Goal: Transaction & Acquisition: Subscribe to service/newsletter

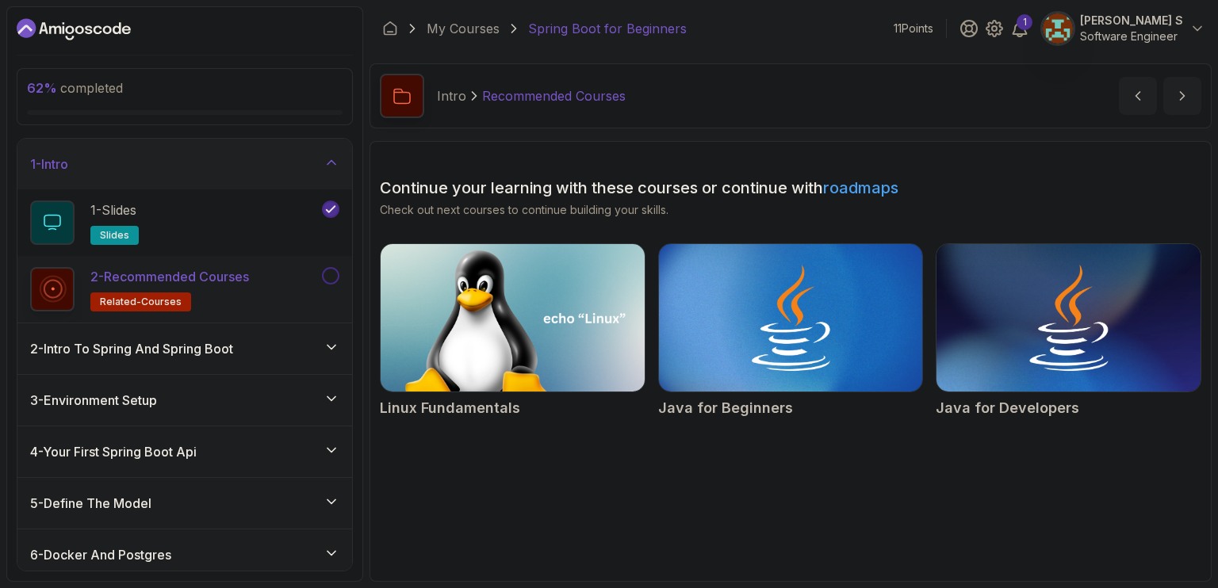
click at [117, 39] on icon "Dashboard" at bounding box center [74, 29] width 114 height 25
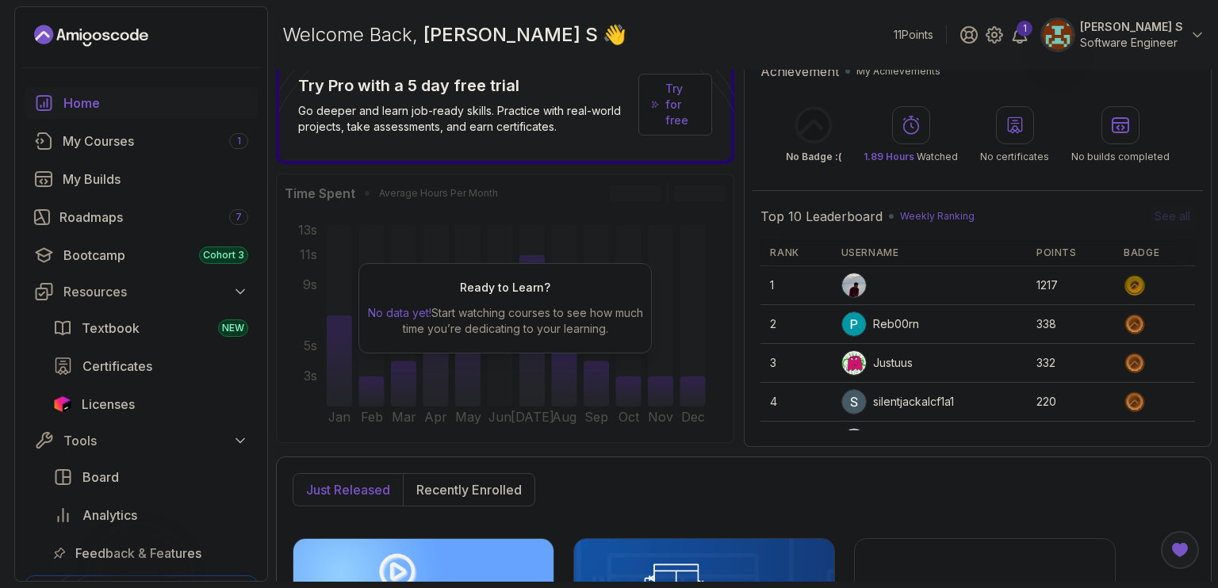
scroll to position [25, 0]
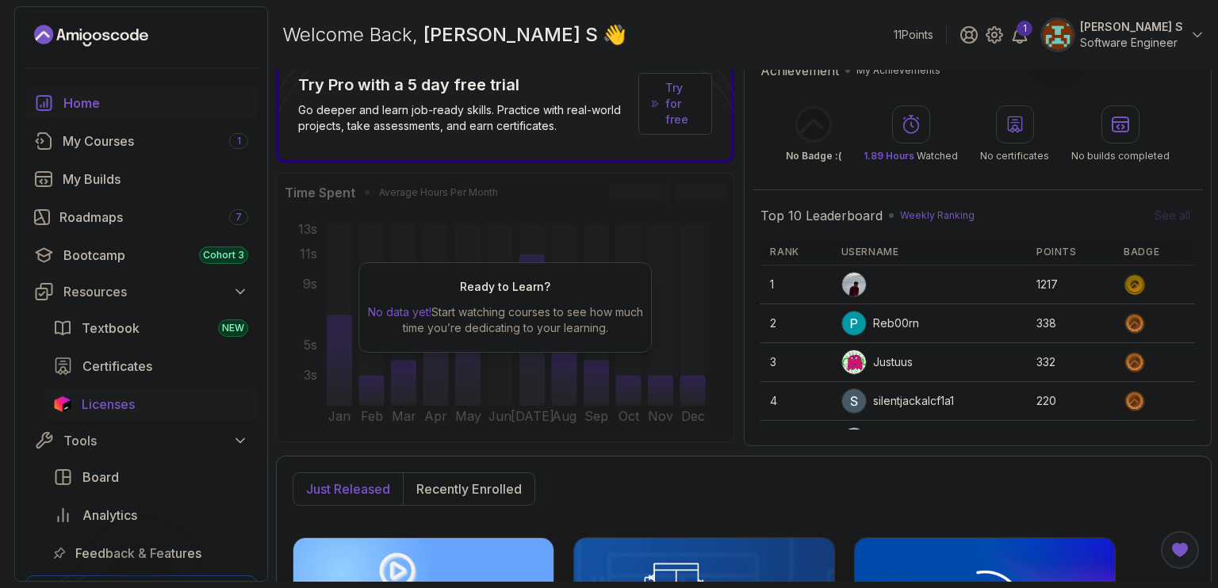
click at [97, 408] on span "Licenses" at bounding box center [108, 404] width 53 height 19
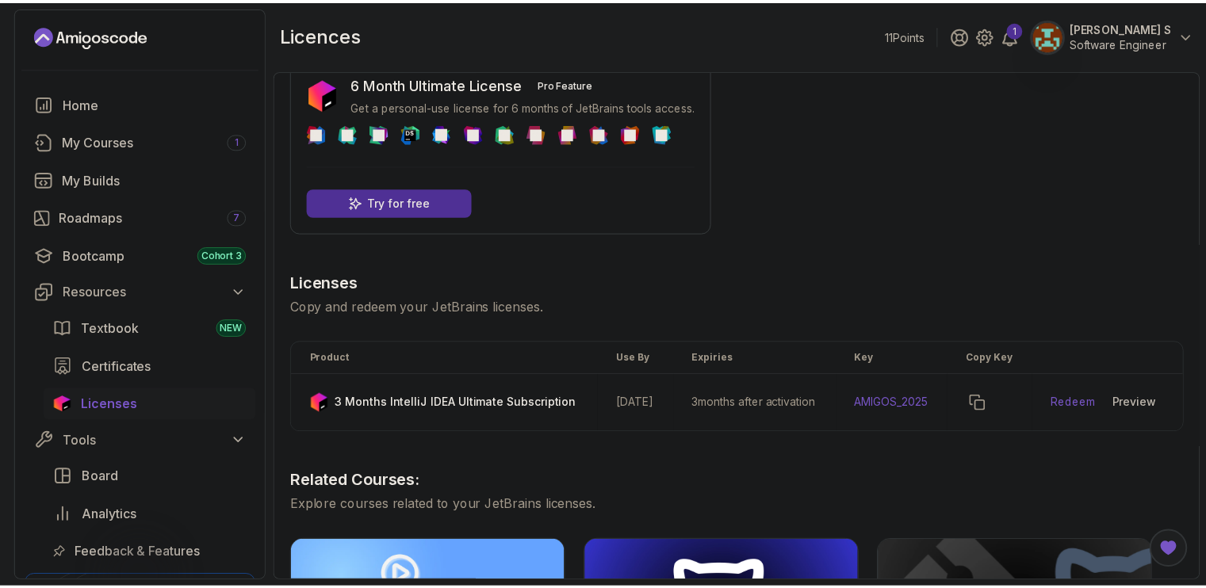
scroll to position [31, 0]
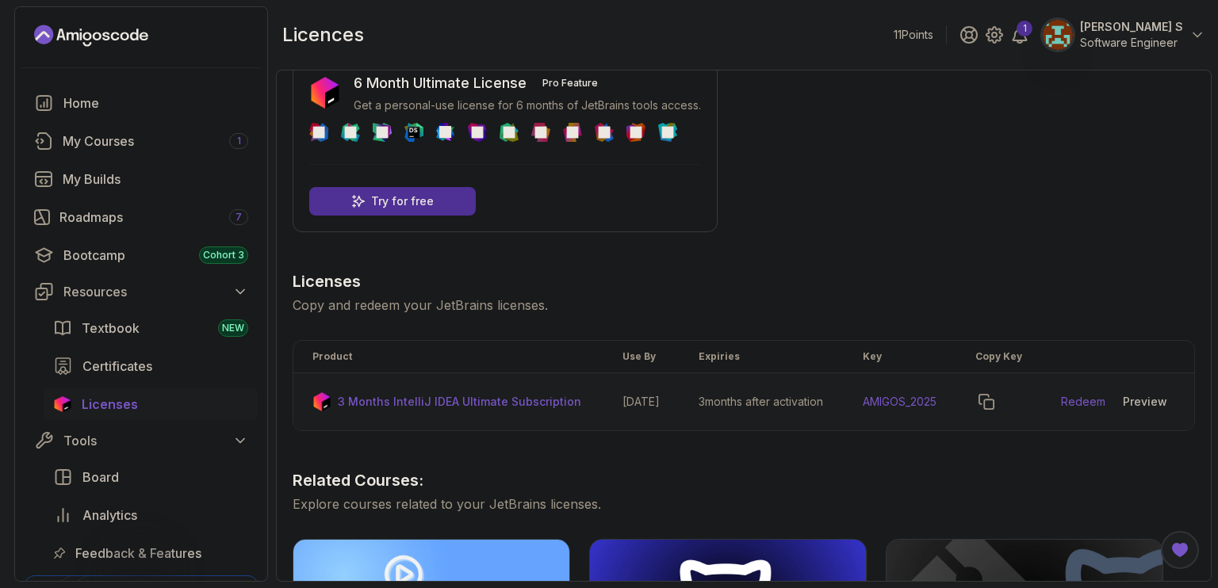
click at [1015, 408] on div at bounding box center [999, 402] width 48 height 22
click at [994, 409] on icon "copy-button" at bounding box center [986, 402] width 14 height 14
click at [663, 416] on td "[DATE]" at bounding box center [641, 402] width 76 height 58
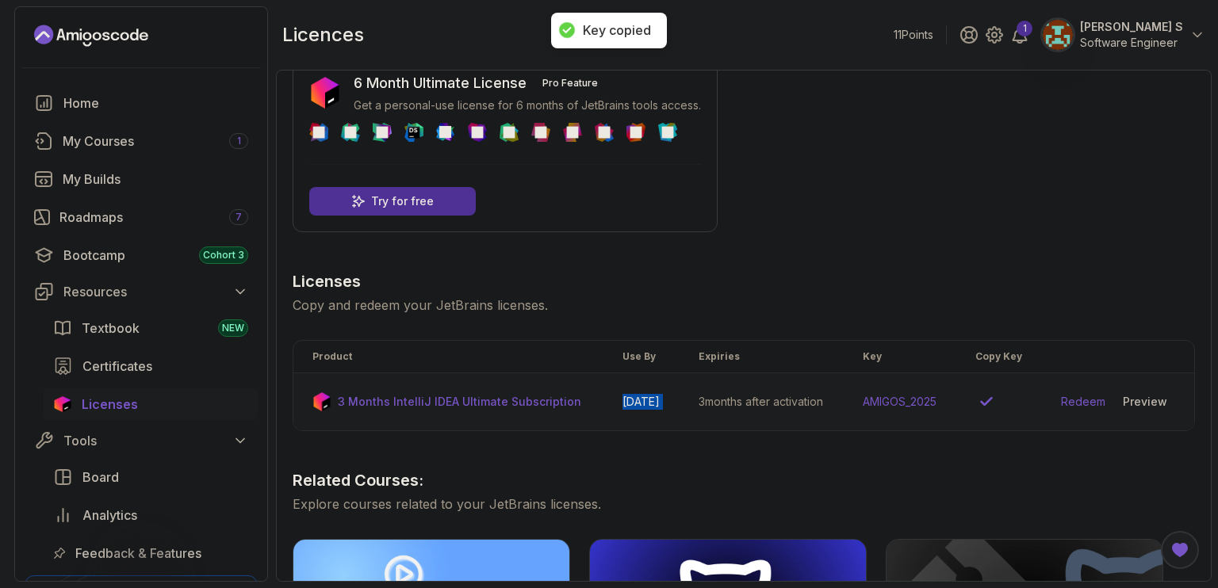
click at [663, 416] on td "[DATE]" at bounding box center [641, 402] width 76 height 58
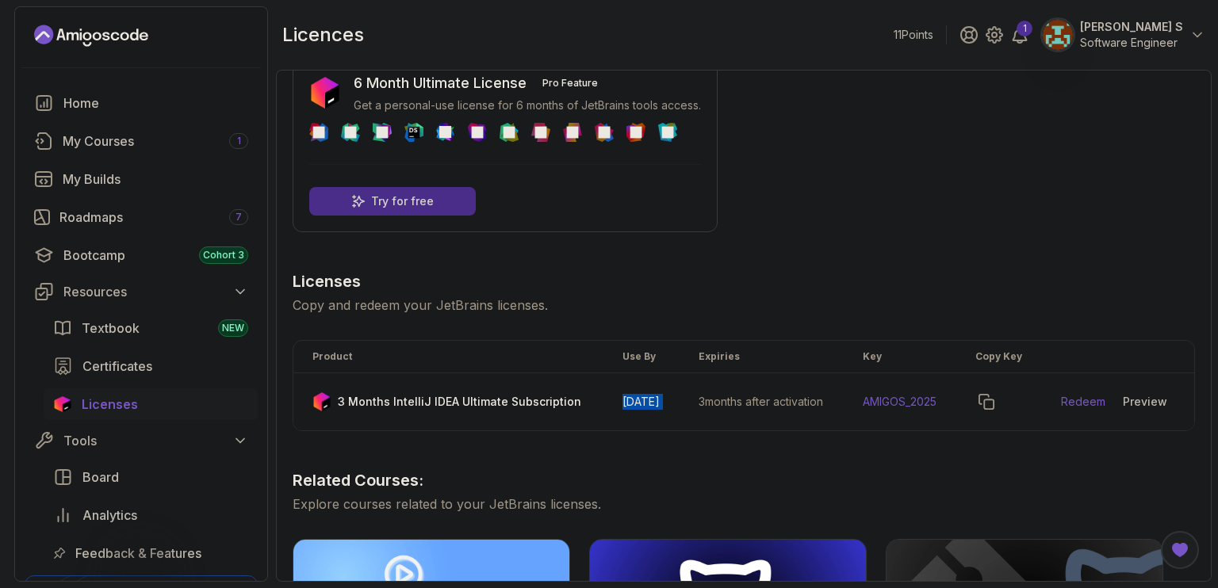
click at [440, 190] on div "Try for free" at bounding box center [392, 201] width 167 height 29
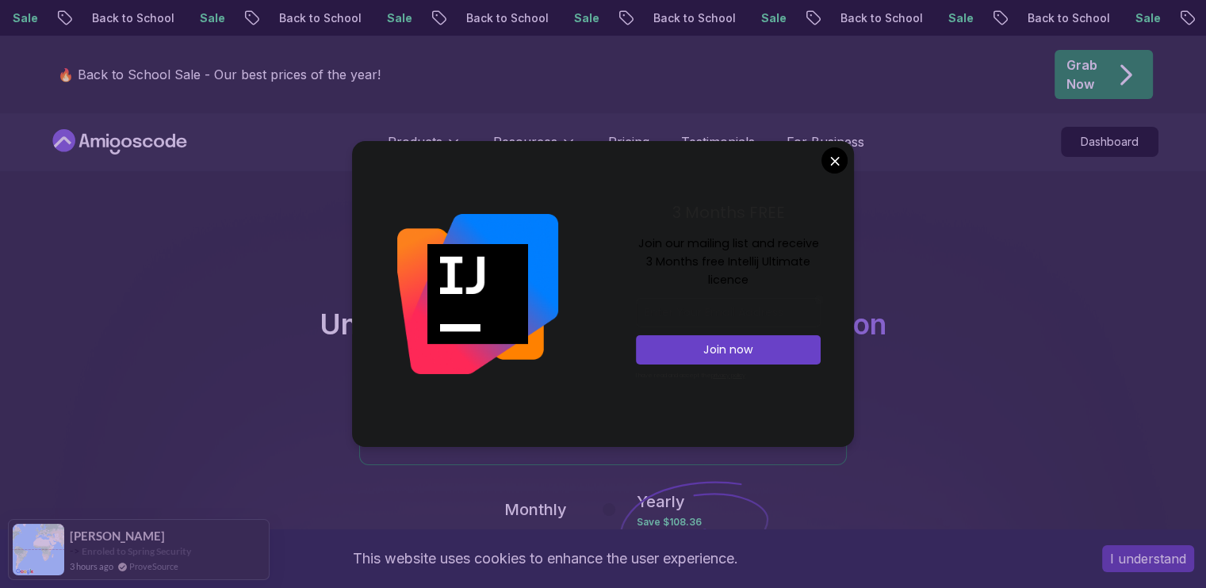
scroll to position [435, 0]
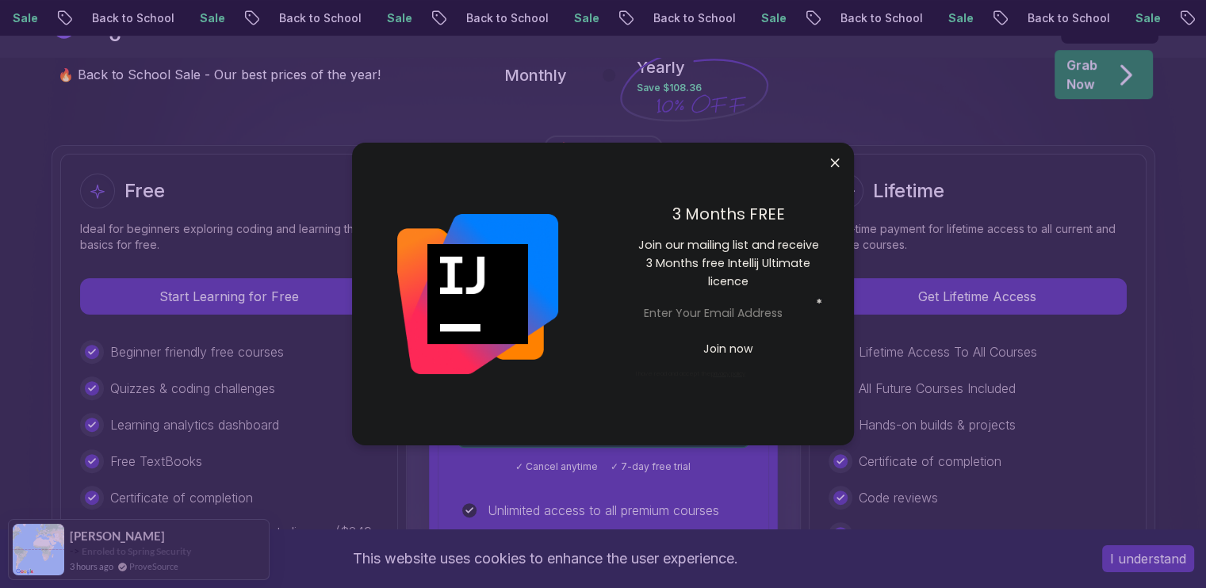
click at [758, 321] on input "email" at bounding box center [728, 314] width 185 height 28
paste input "[EMAIL_ADDRESS][DOMAIN_NAME]"
type input "[EMAIL_ADDRESS][DOMAIN_NAME]"
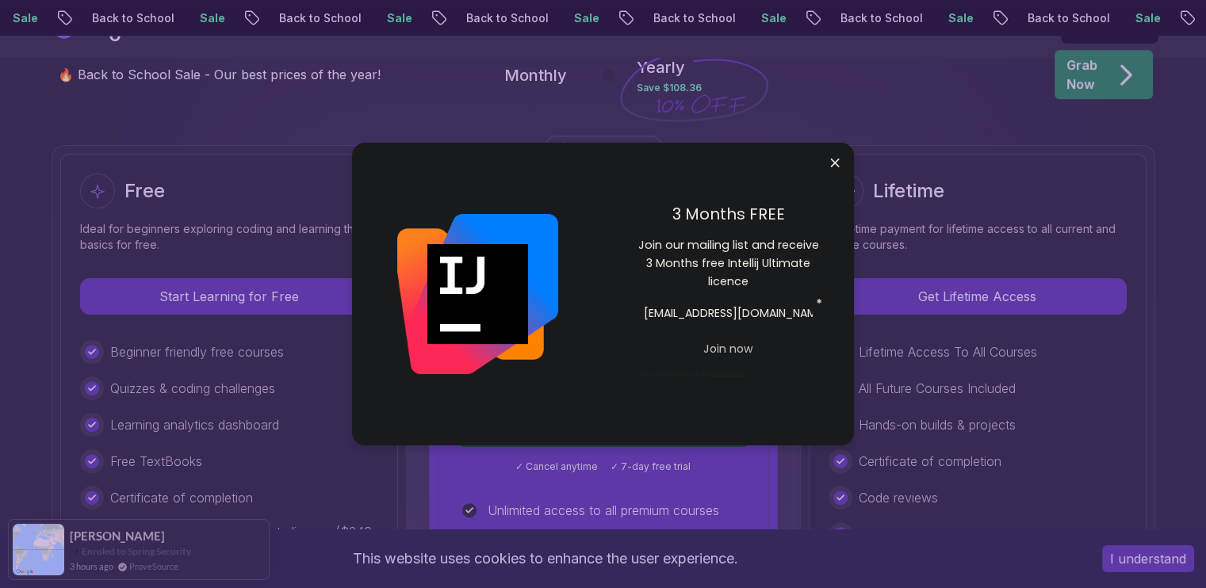
click at [720, 362] on button "Join now" at bounding box center [728, 349] width 185 height 28
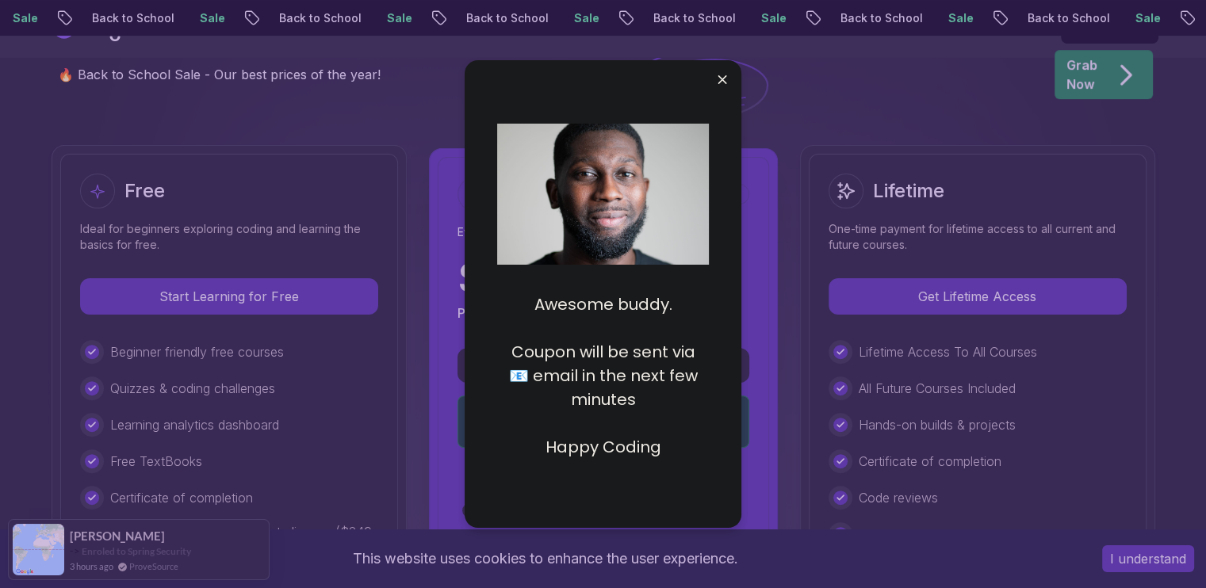
scroll to position [473, 0]
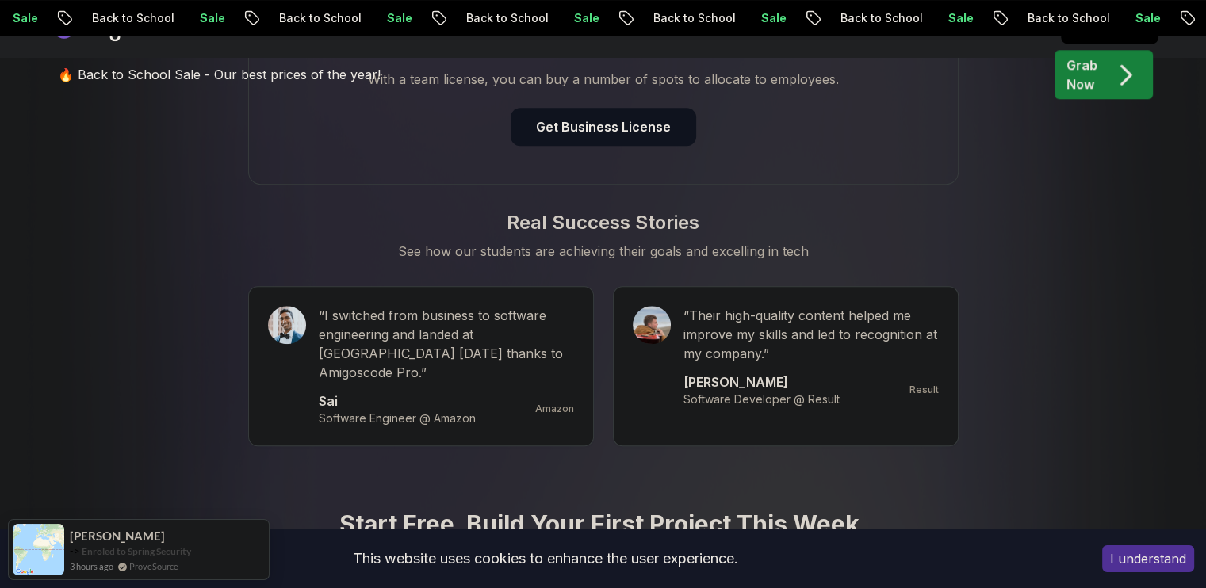
scroll to position [1364, 0]
